Goal: Task Accomplishment & Management: Use online tool/utility

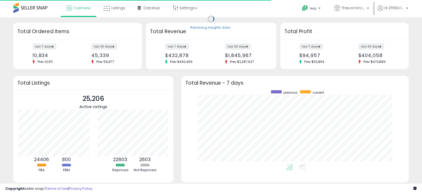
scroll to position [74, 216]
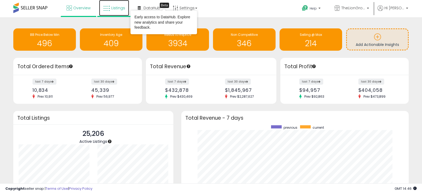
click at [122, 6] on span "Listings" at bounding box center [118, 7] width 14 height 5
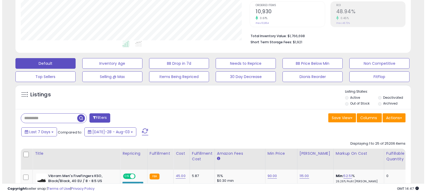
scroll to position [106, 0]
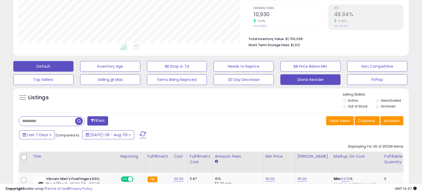
click at [140, 72] on button "Dionis Reorder" at bounding box center [110, 66] width 60 height 11
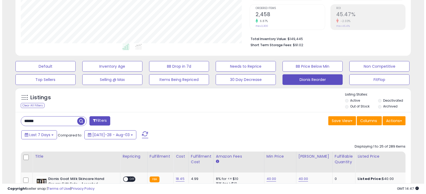
scroll to position [109, 229]
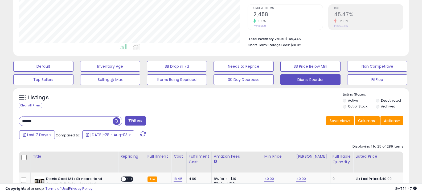
click at [33, 124] on input "******" at bounding box center [66, 121] width 94 height 9
type input "******"
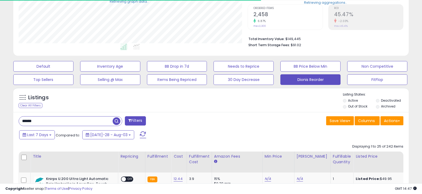
scroll to position [265861, 265741]
click at [397, 119] on button "Actions" at bounding box center [391, 120] width 23 height 9
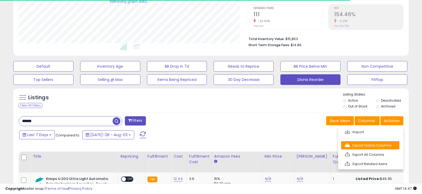
click at [377, 143] on link "Export Visible Columns" at bounding box center [370, 145] width 58 height 8
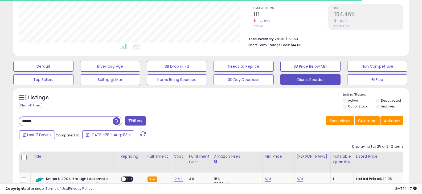
scroll to position [109, 229]
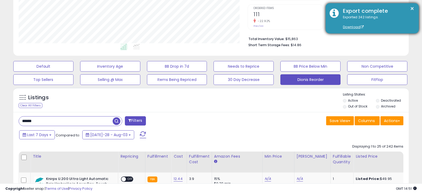
click at [340, 27] on div "Exported 242 listings. Download" at bounding box center [377, 22] width 76 height 15
